Goal: Information Seeking & Learning: Learn about a topic

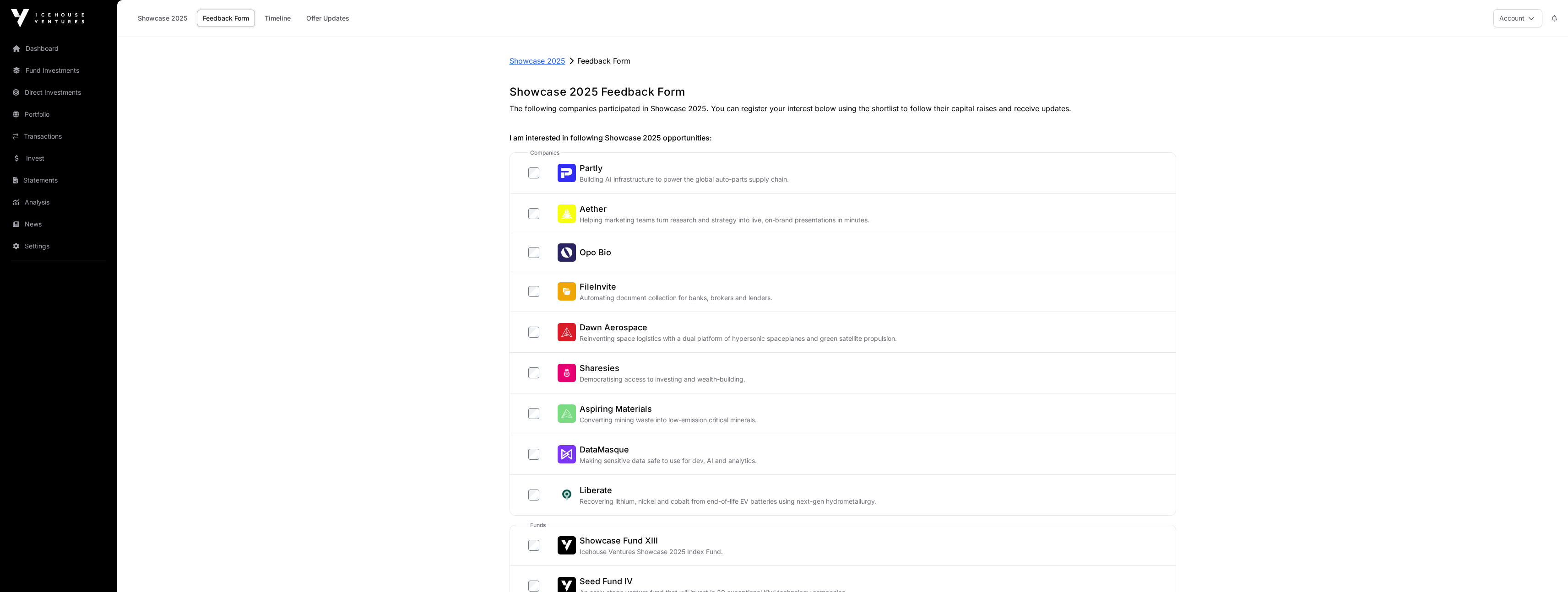
click at [556, 61] on p "Showcase 2025" at bounding box center [538, 61] width 56 height 11
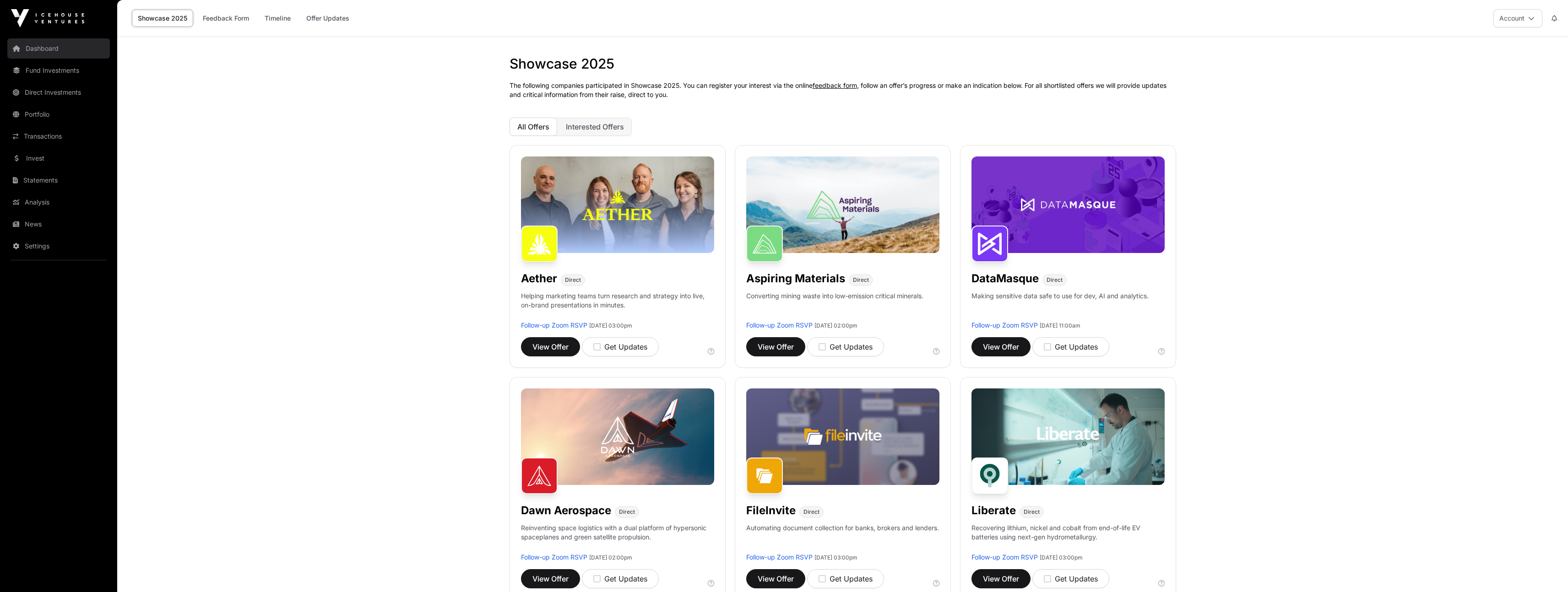
click at [34, 51] on link "Dashboard" at bounding box center [58, 48] width 102 height 20
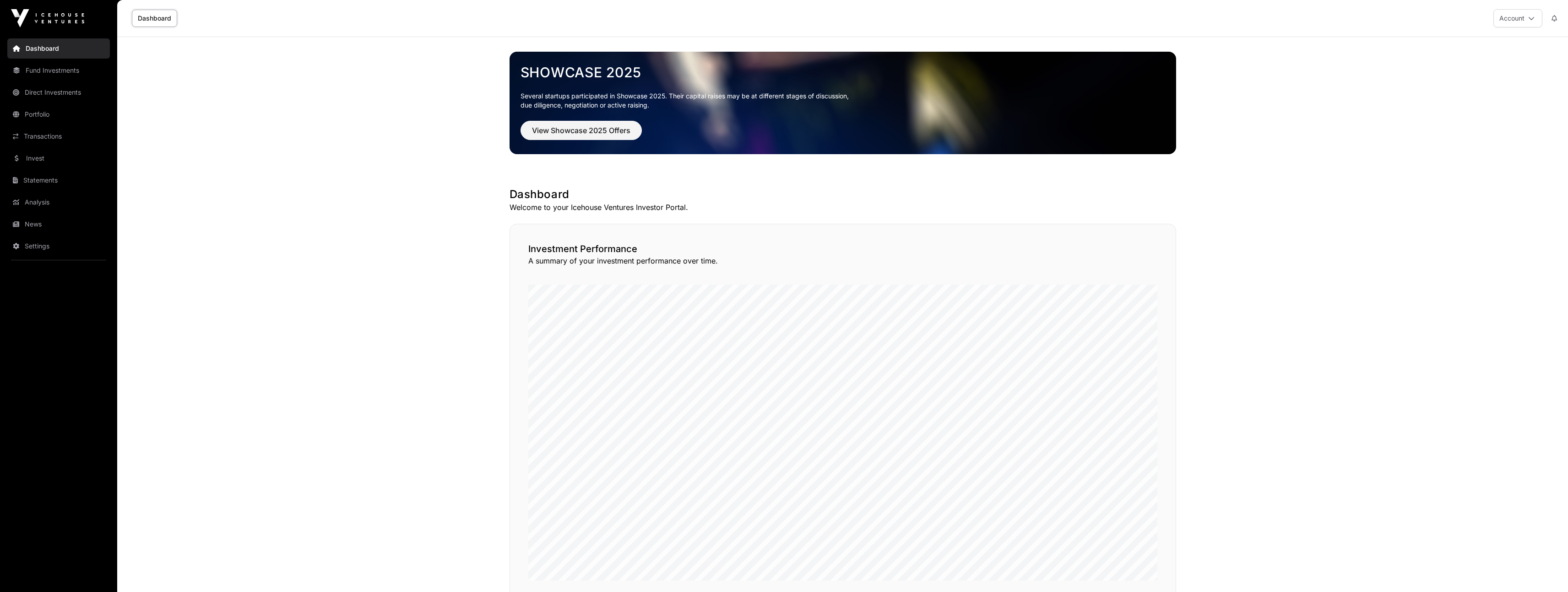
click at [164, 26] on link "Dashboard" at bounding box center [154, 18] width 45 height 17
click at [160, 18] on link "Dashboard" at bounding box center [154, 18] width 45 height 17
click at [53, 113] on link "Portfolio" at bounding box center [58, 114] width 102 height 20
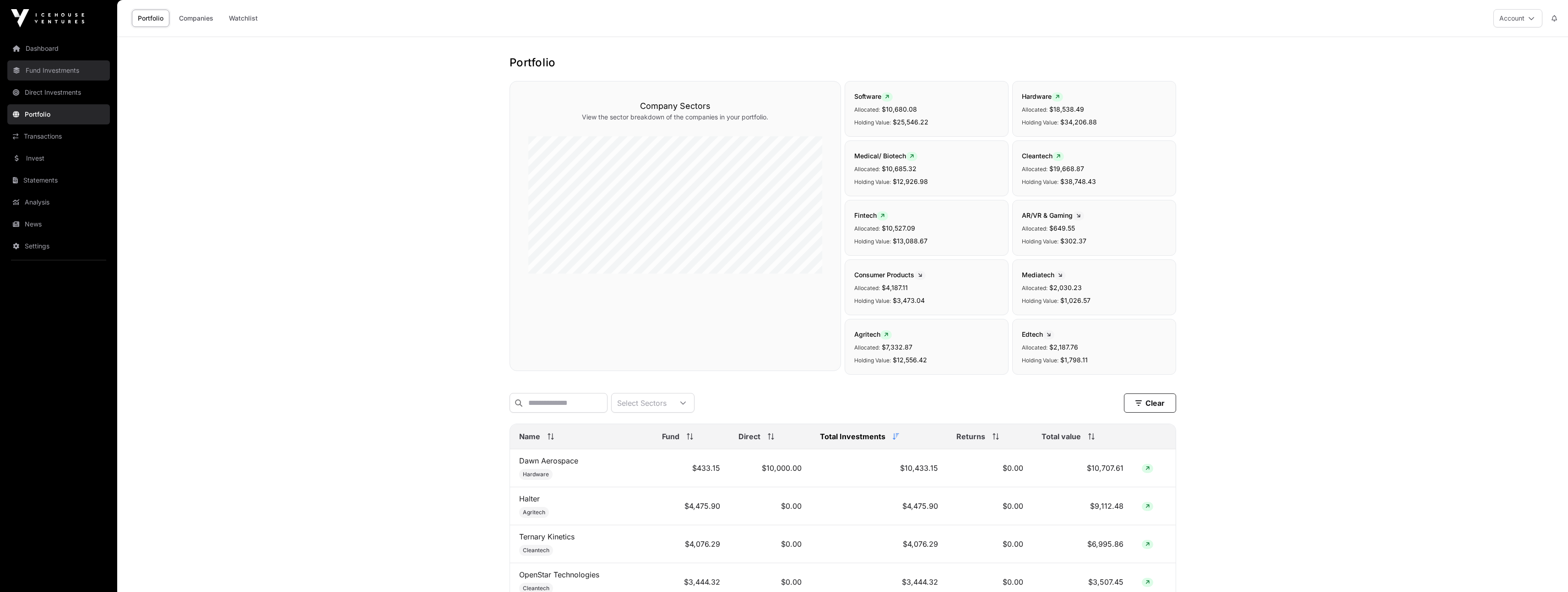
click at [45, 73] on link "Fund Investments" at bounding box center [58, 71] width 102 height 20
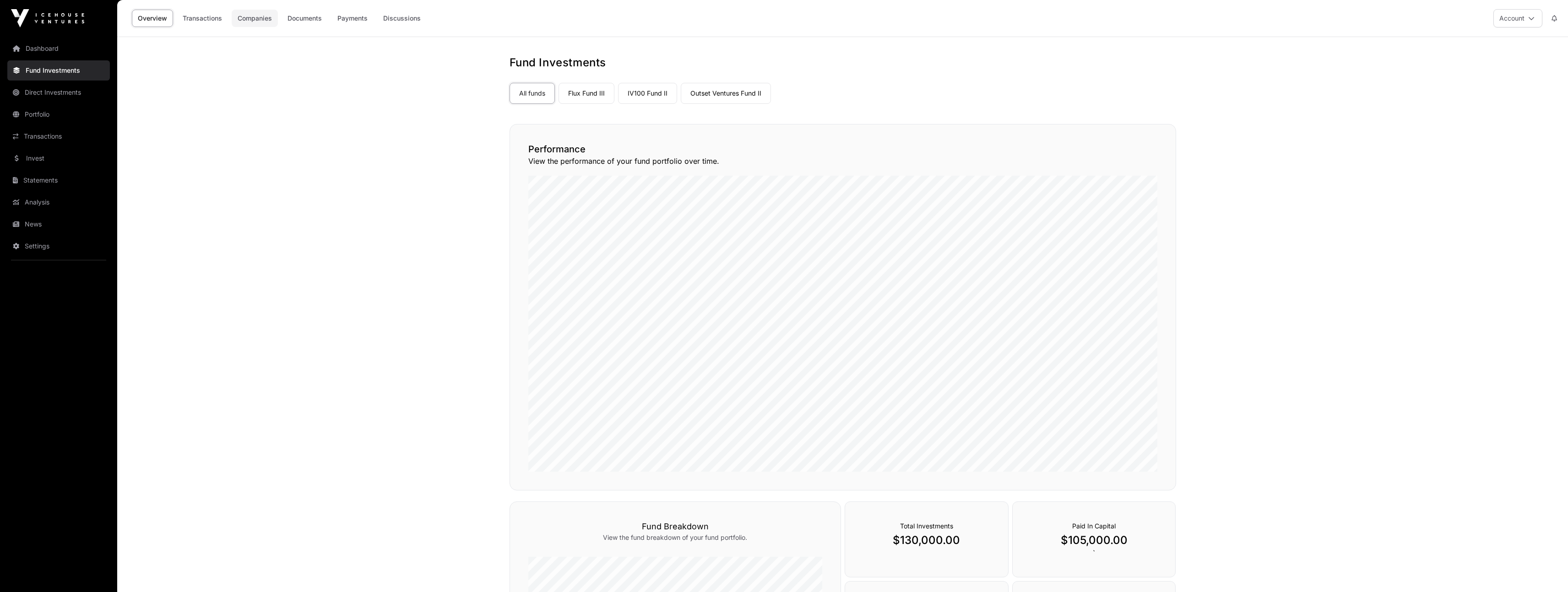
click at [249, 18] on link "Companies" at bounding box center [255, 18] width 46 height 17
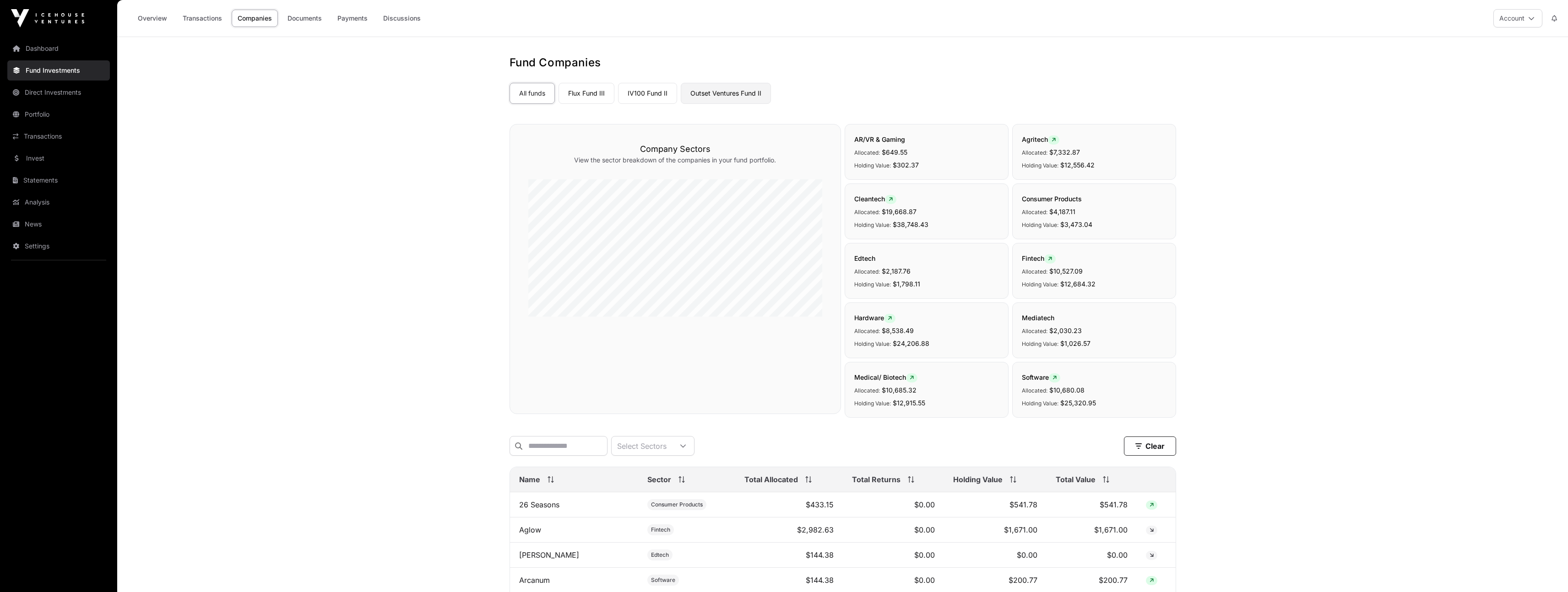
click at [729, 96] on link "Outset Ventures Fund II" at bounding box center [726, 92] width 90 height 21
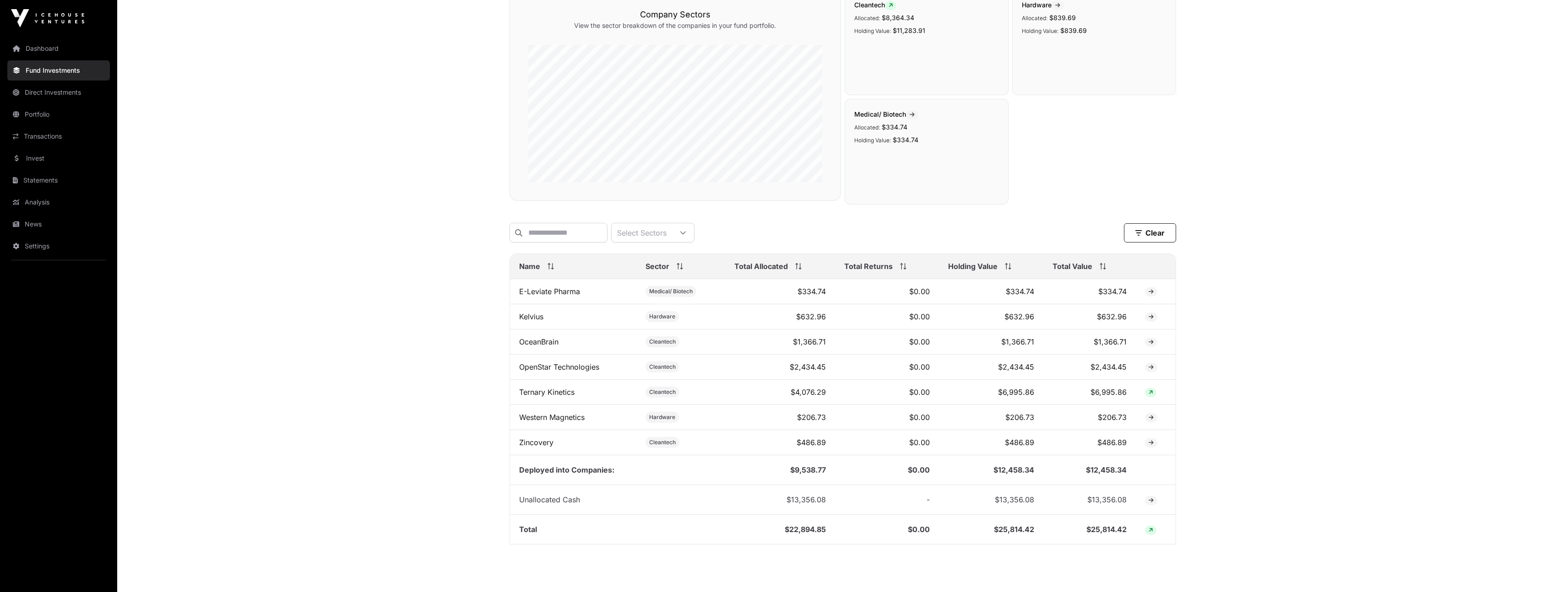
scroll to position [169, 0]
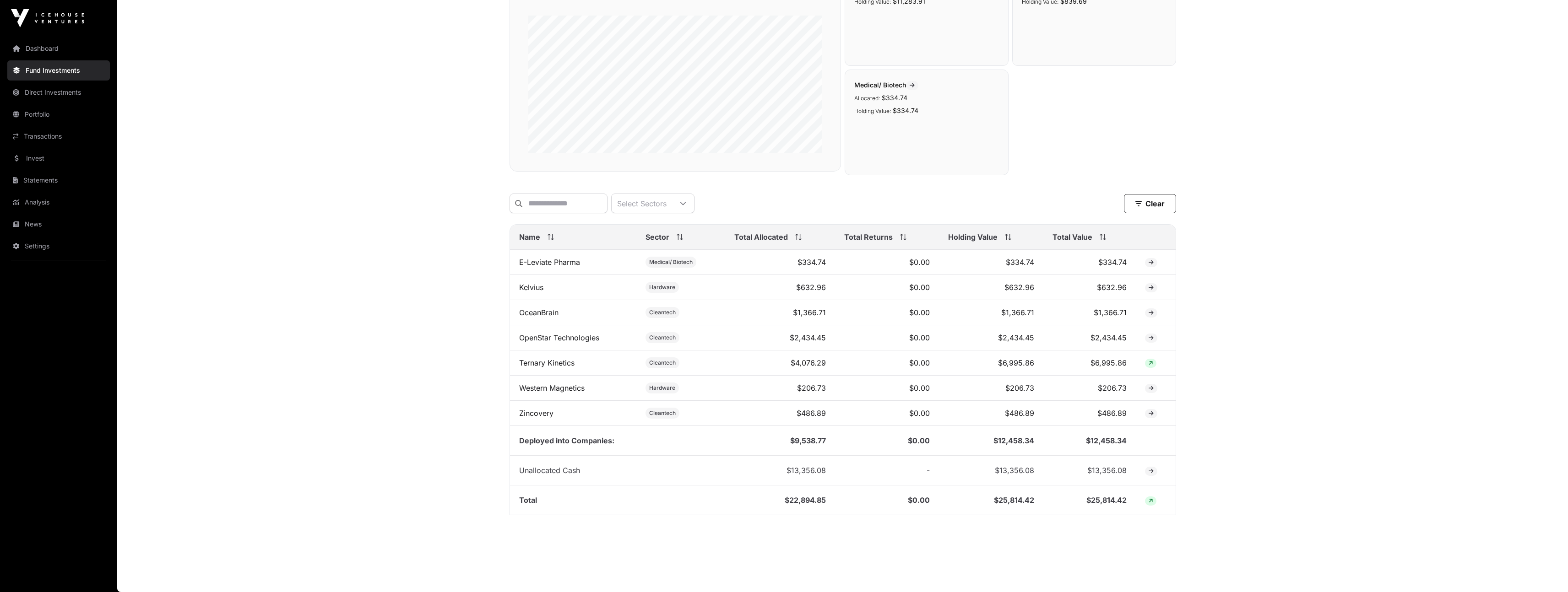
click at [1059, 238] on span "Total Value" at bounding box center [1073, 238] width 40 height 11
click at [549, 316] on link "OceanBrain" at bounding box center [539, 313] width 39 height 9
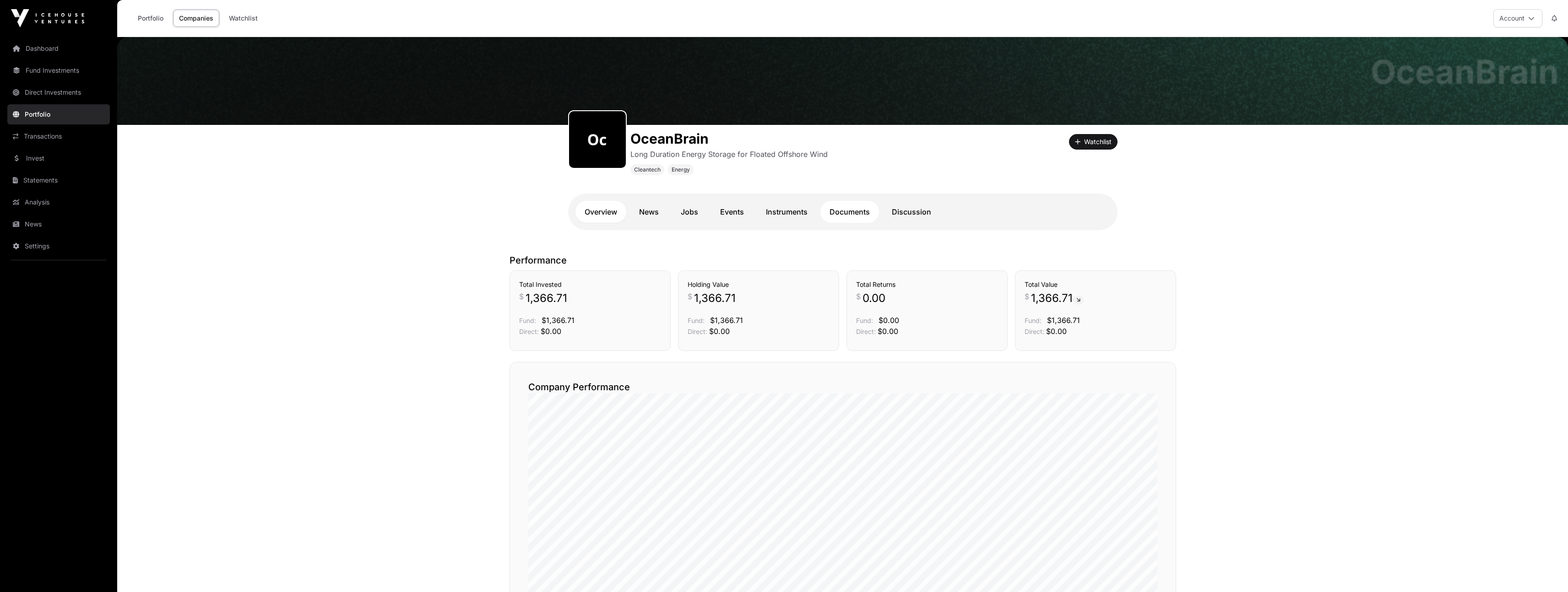
click at [872, 208] on link "Documents" at bounding box center [850, 212] width 59 height 22
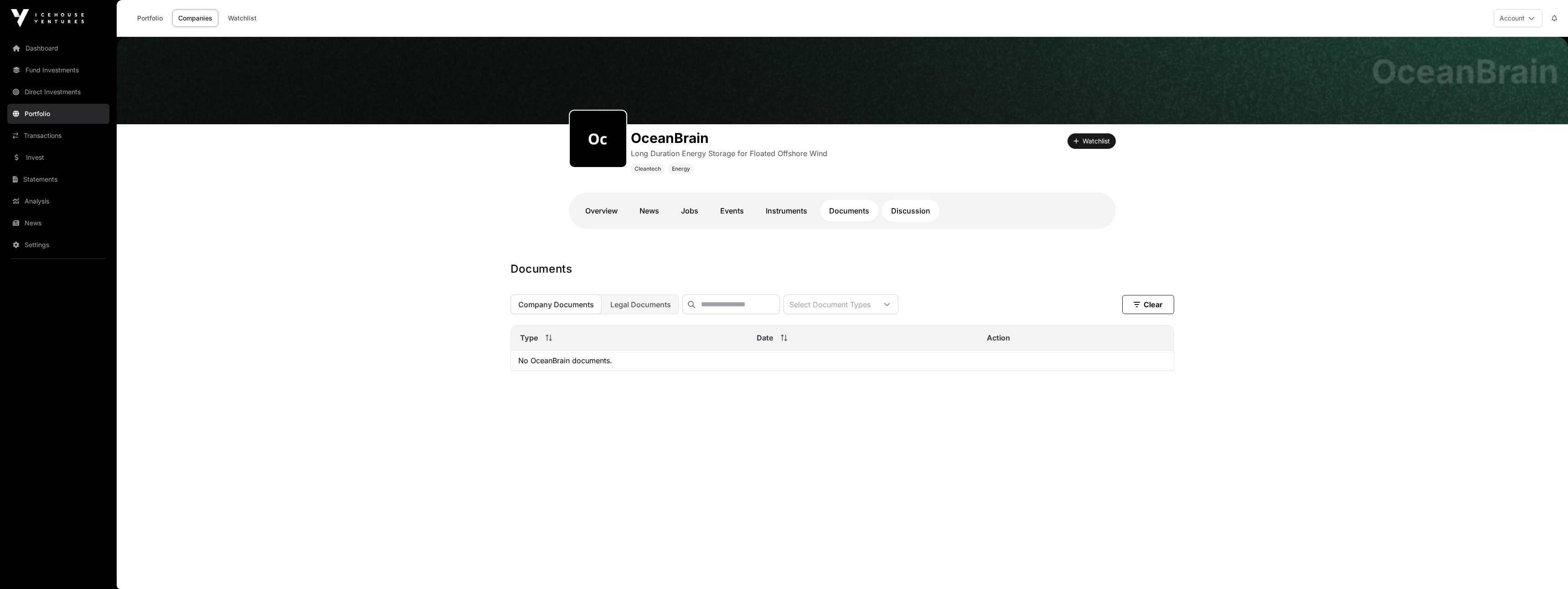
click at [906, 207] on link "Discussion" at bounding box center [911, 211] width 58 height 22
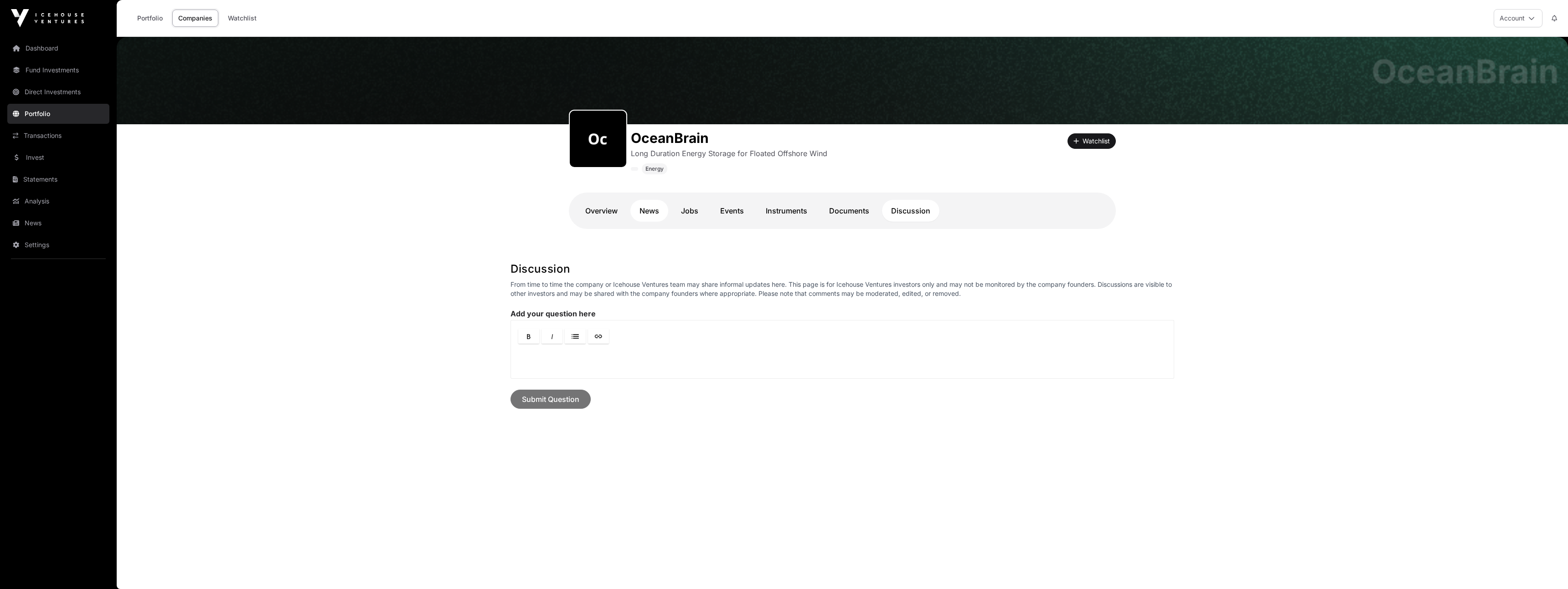
click at [639, 210] on link "News" at bounding box center [649, 211] width 38 height 22
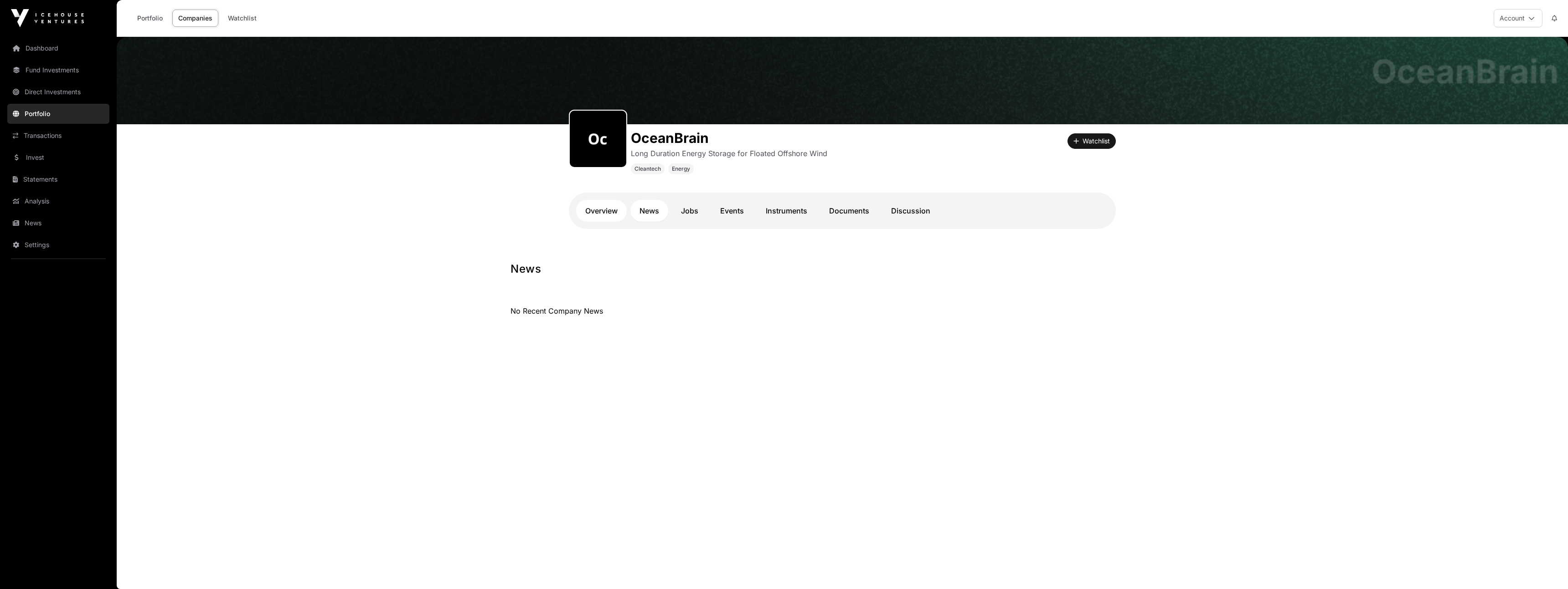
click at [594, 215] on link "Overview" at bounding box center [601, 211] width 51 height 22
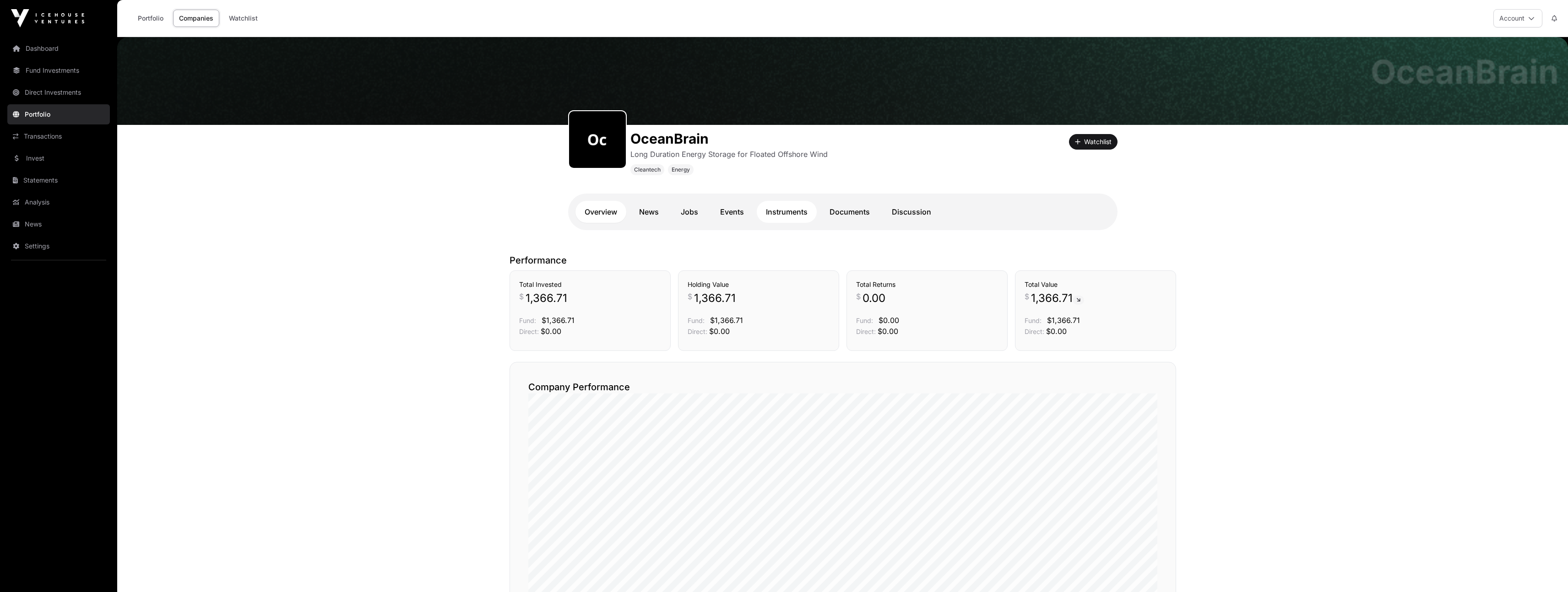
click at [764, 210] on link "Instruments" at bounding box center [787, 212] width 60 height 22
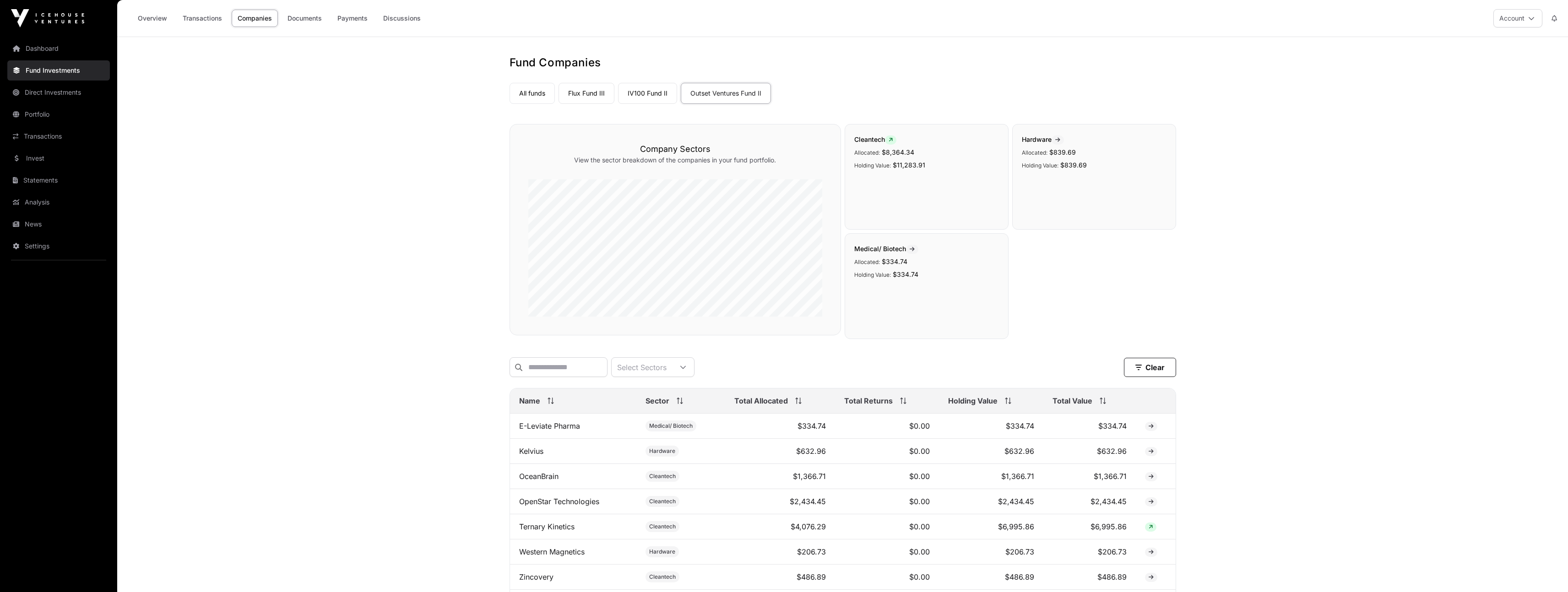
scroll to position [169, 0]
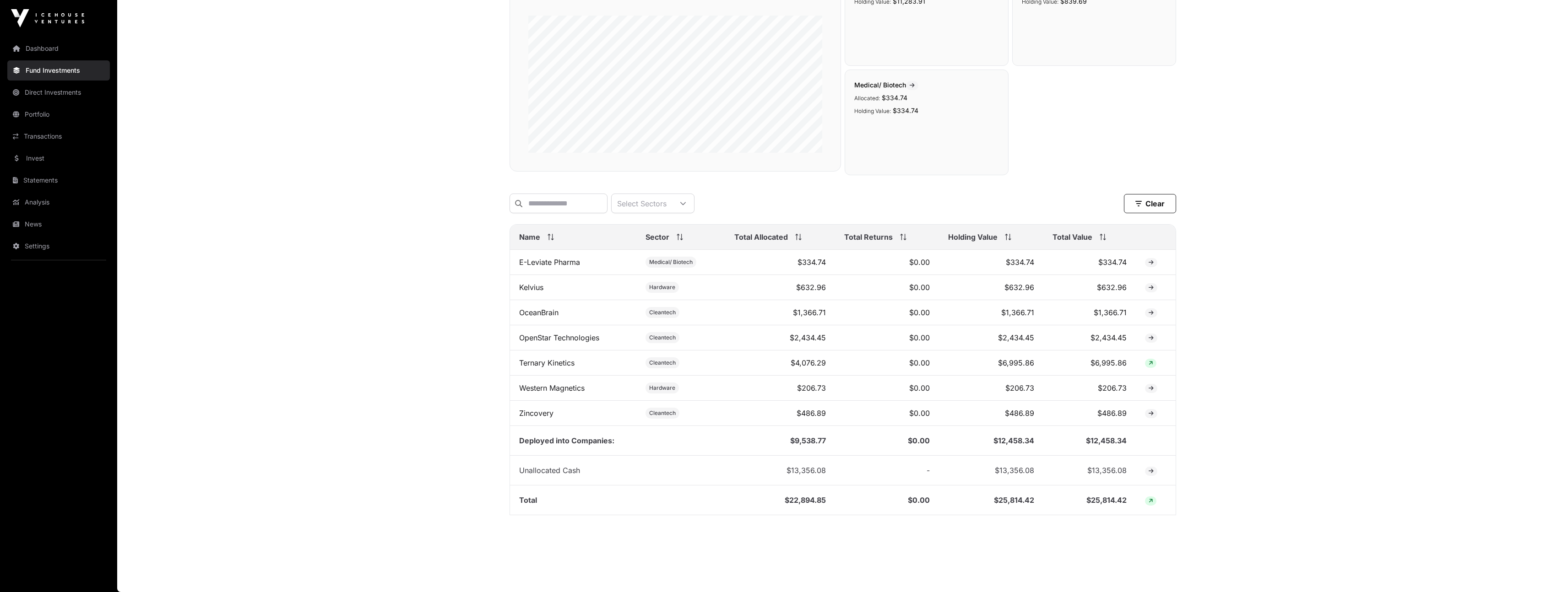
click at [1076, 240] on span "Total Value" at bounding box center [1073, 238] width 40 height 11
click at [537, 267] on link "Ternary Kinetics" at bounding box center [547, 262] width 55 height 9
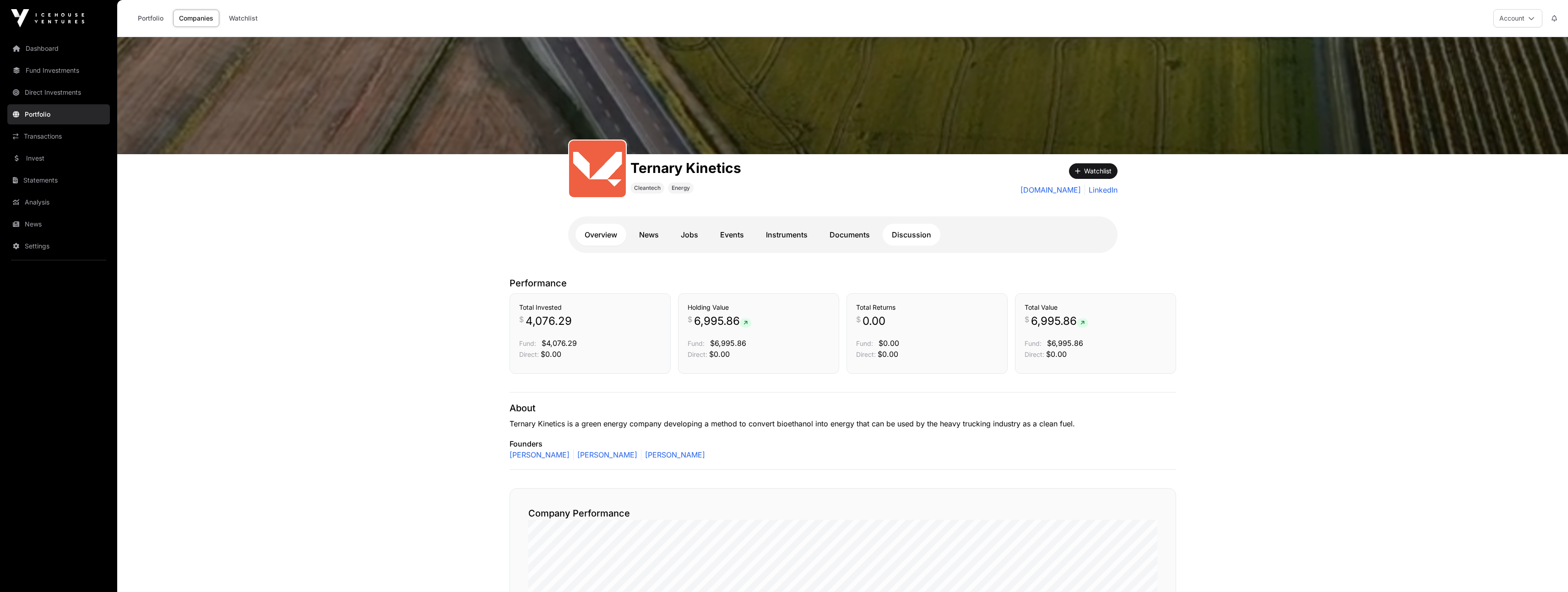
click at [930, 227] on link "Discussion" at bounding box center [912, 235] width 58 height 22
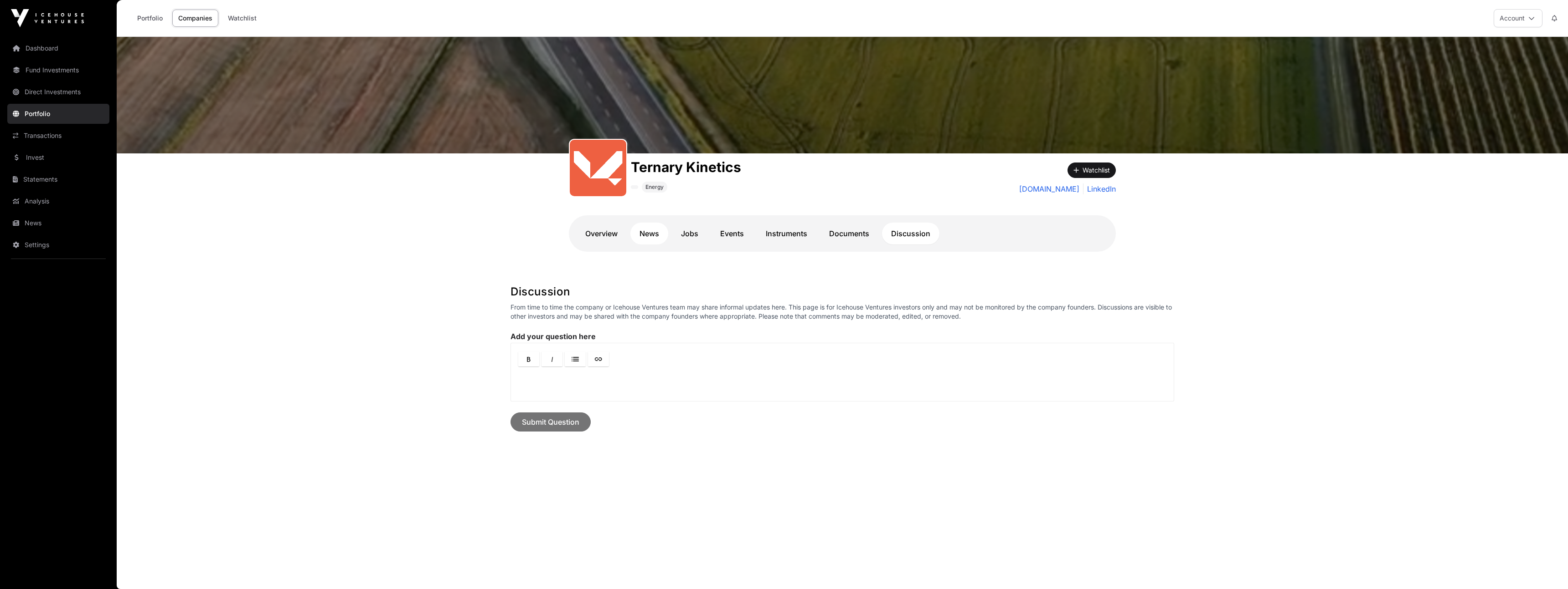
click at [645, 242] on link "News" at bounding box center [649, 234] width 38 height 22
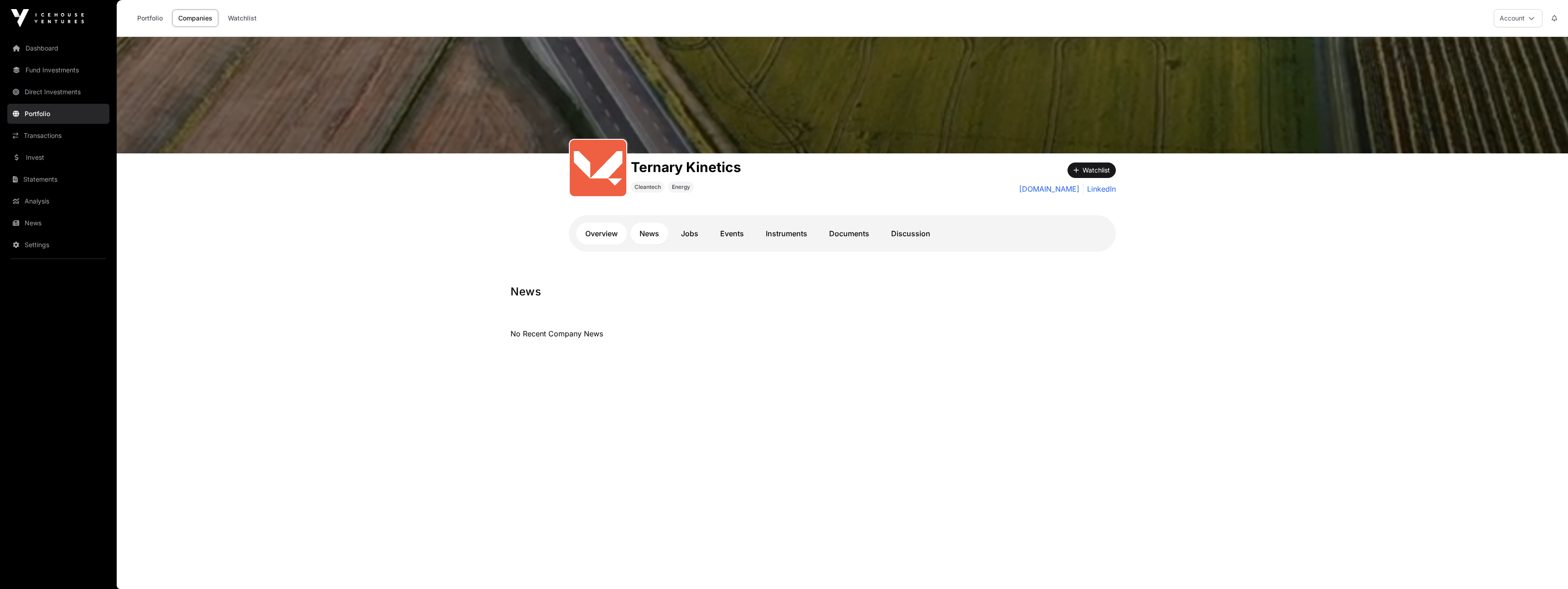
click at [610, 238] on link "Overview" at bounding box center [601, 234] width 51 height 22
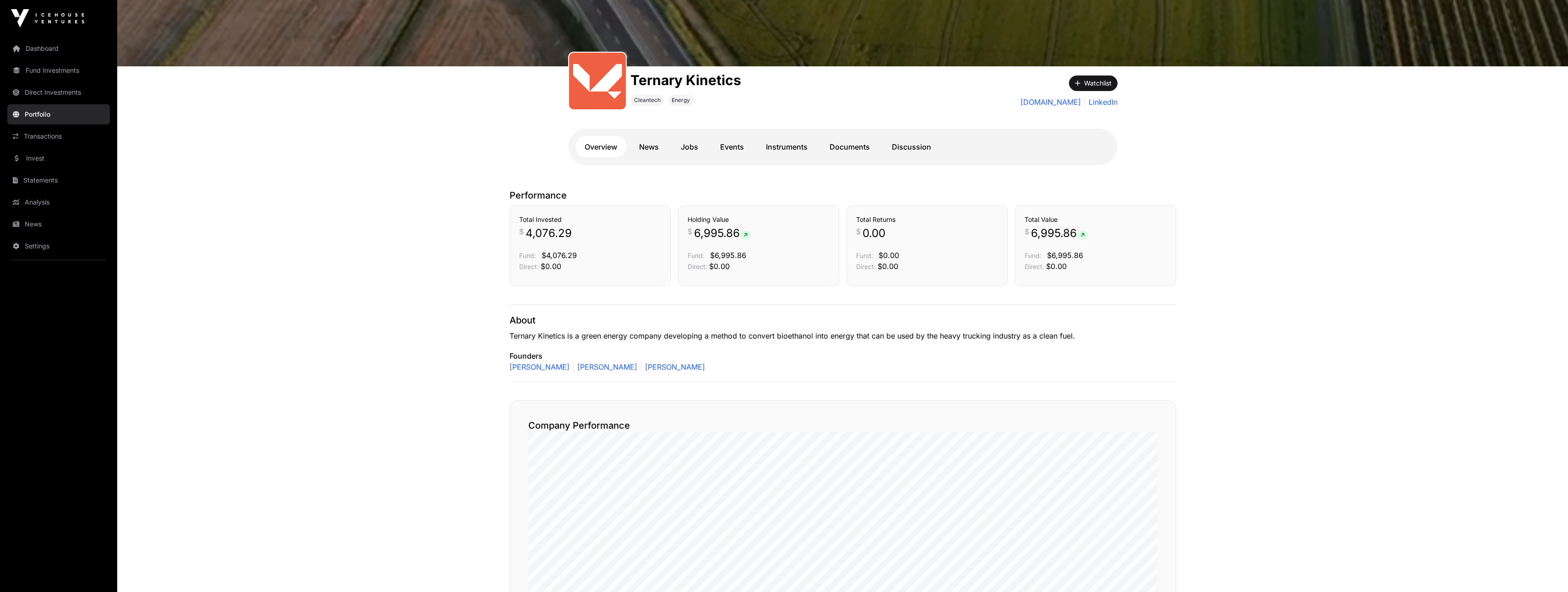
scroll to position [75, 0]
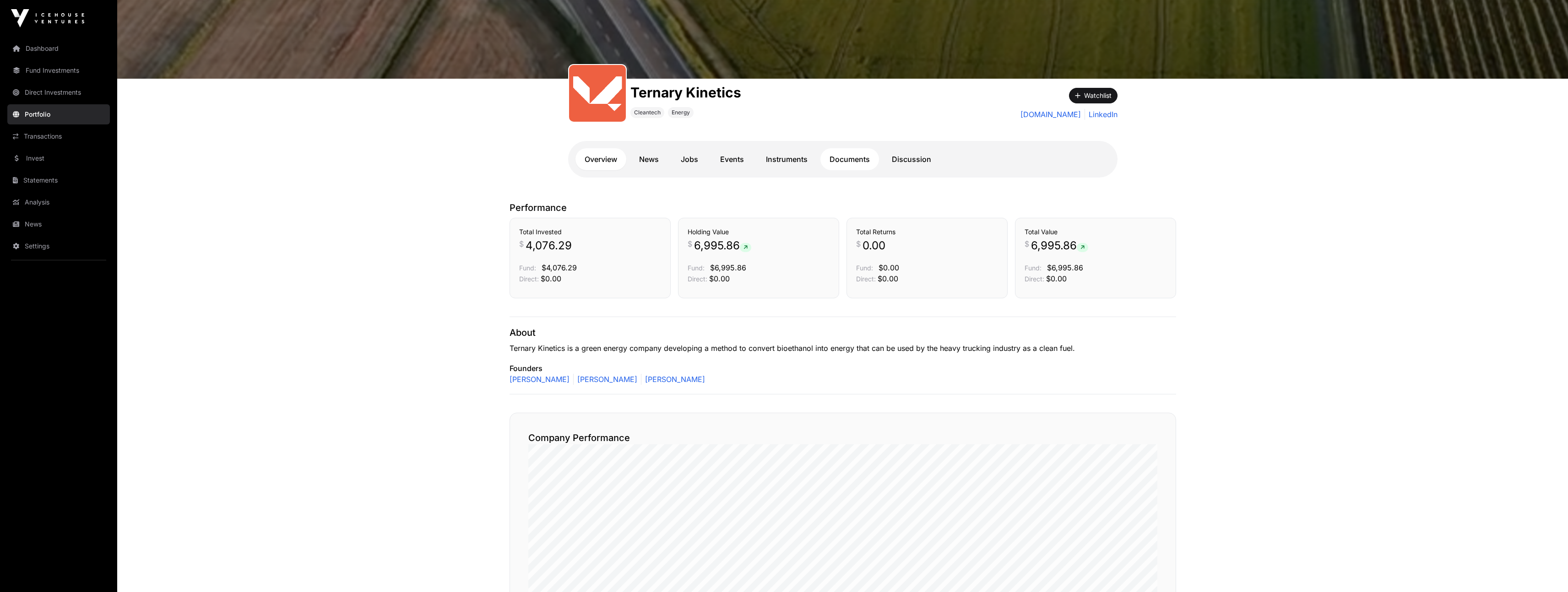
click at [862, 160] on link "Documents" at bounding box center [850, 160] width 59 height 22
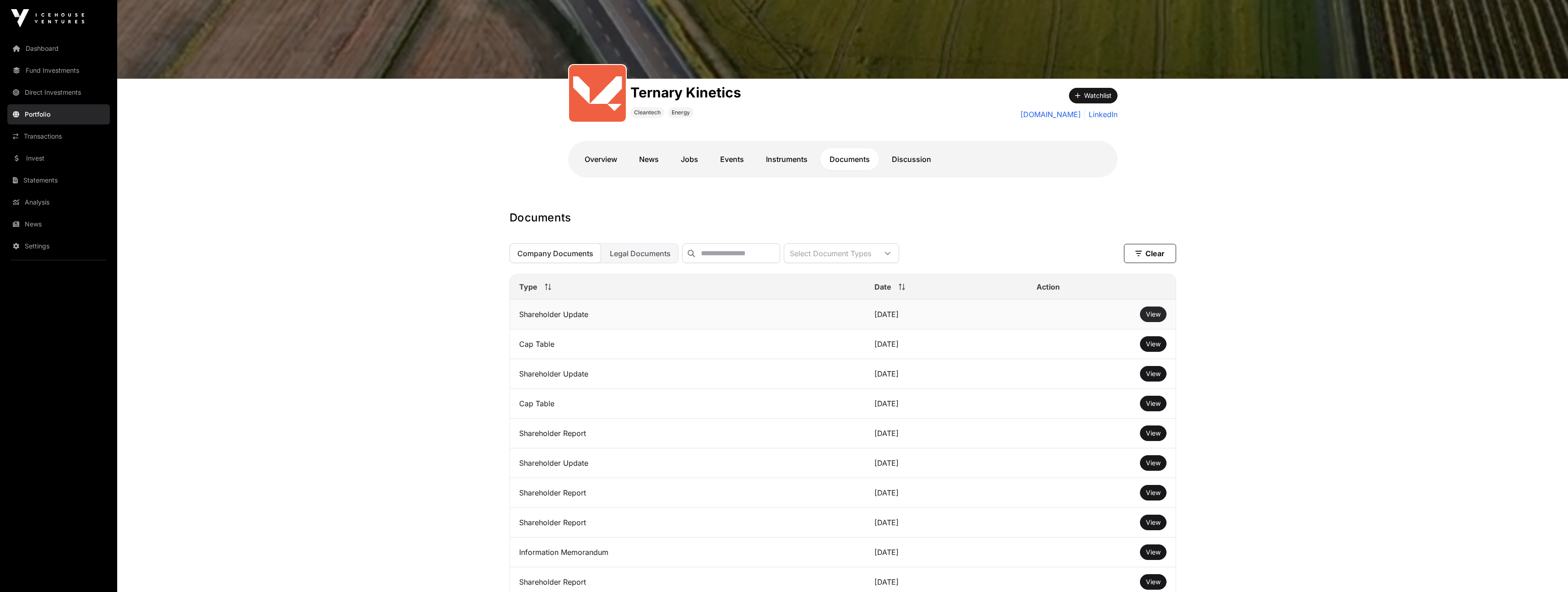
click at [1159, 318] on span "View" at bounding box center [1154, 314] width 15 height 8
